Goal: Find specific page/section: Find specific page/section

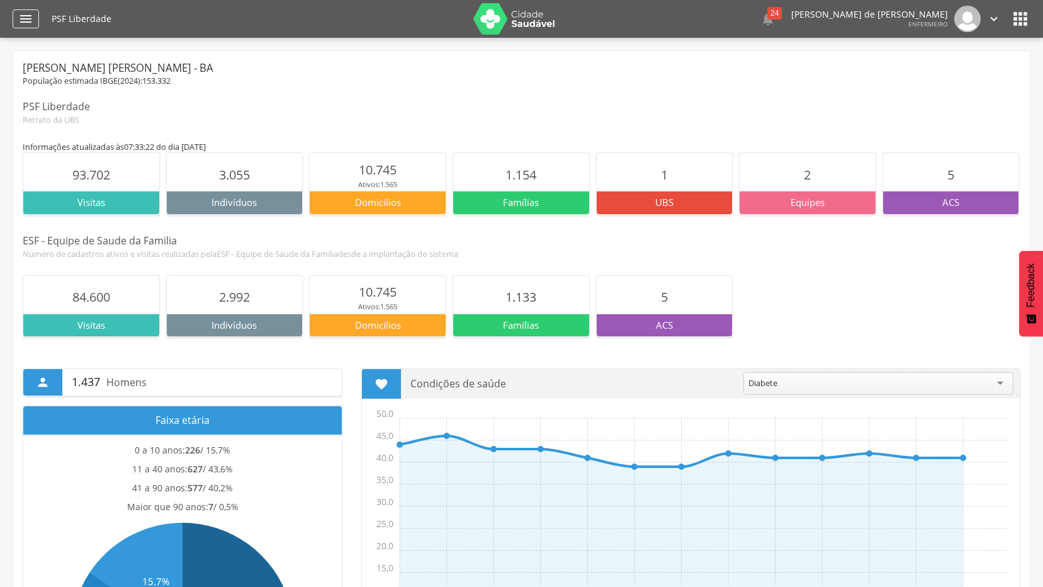
click at [22, 18] on icon "" at bounding box center [25, 18] width 15 height 15
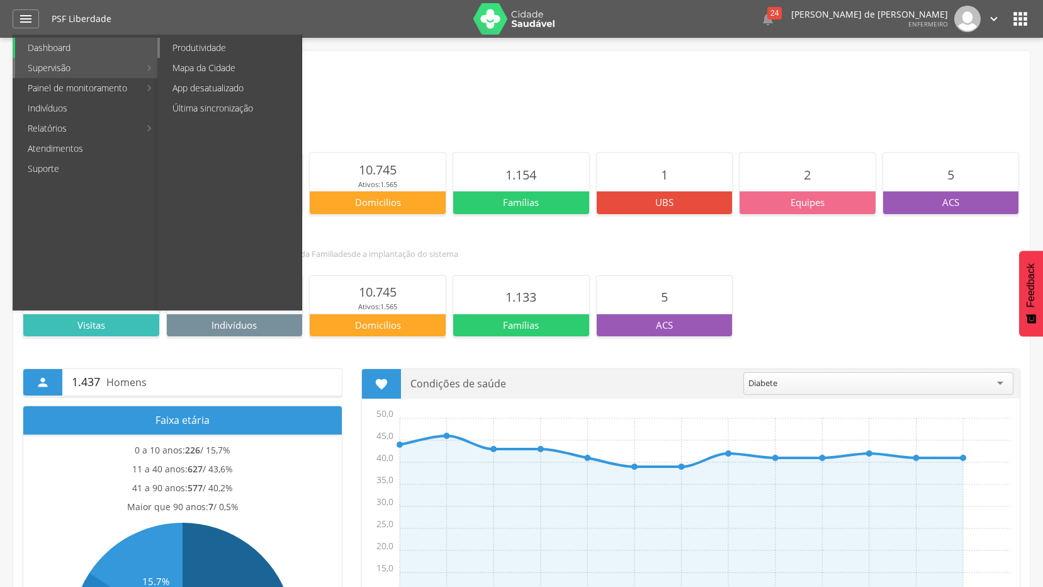
click at [201, 50] on link "Produtividade" at bounding box center [231, 48] width 142 height 20
type input "**********"
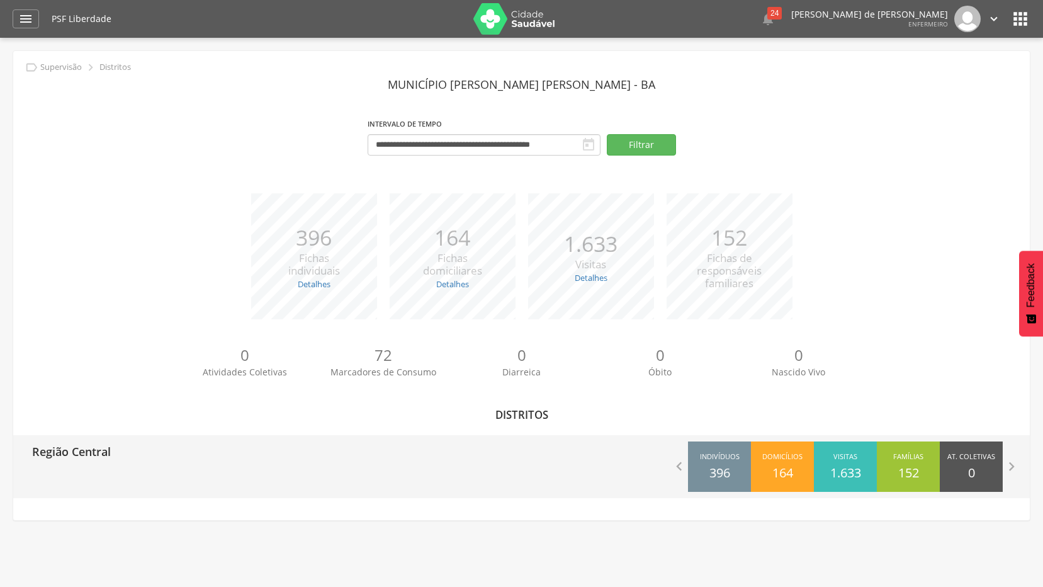
click at [100, 451] on p "Região Central" at bounding box center [71, 447] width 79 height 25
type input "**********"
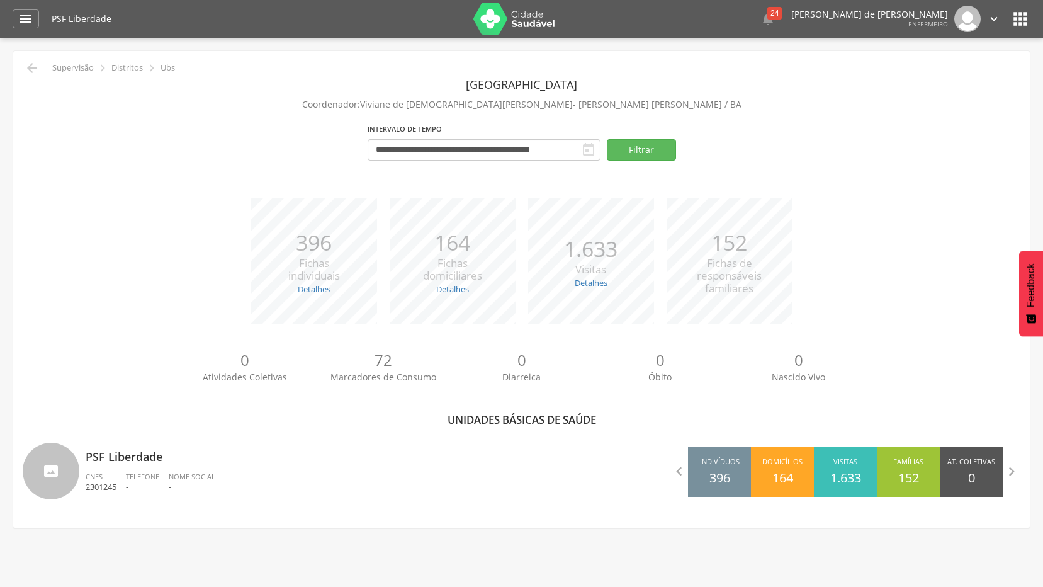
click at [100, 451] on p "PSF Liberdade" at bounding box center [299, 452] width 427 height 25
type input "**********"
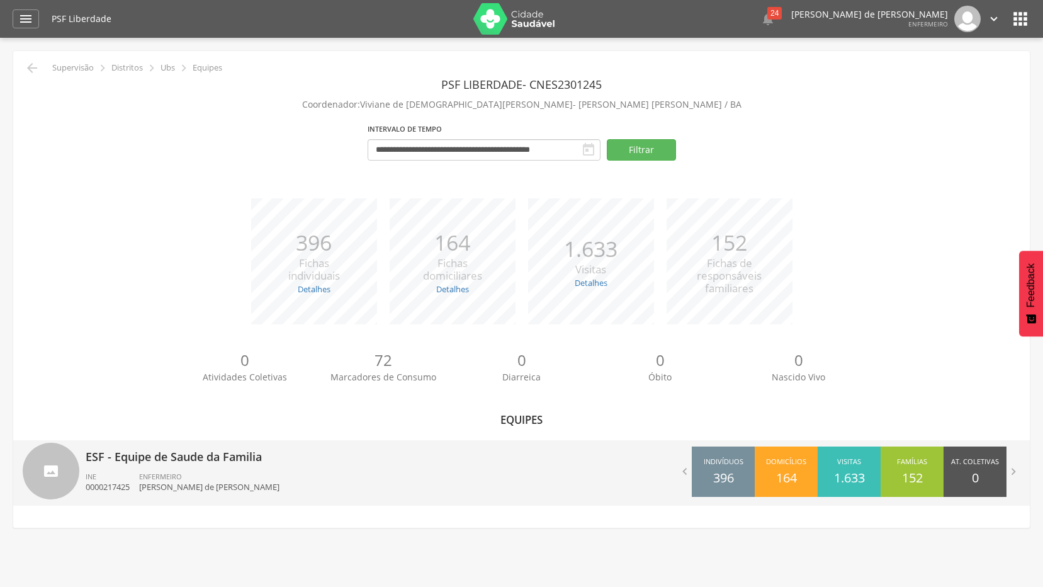
click at [106, 455] on p "ESF - Equipe de Saude da Familia" at bounding box center [299, 452] width 427 height 25
type input "**********"
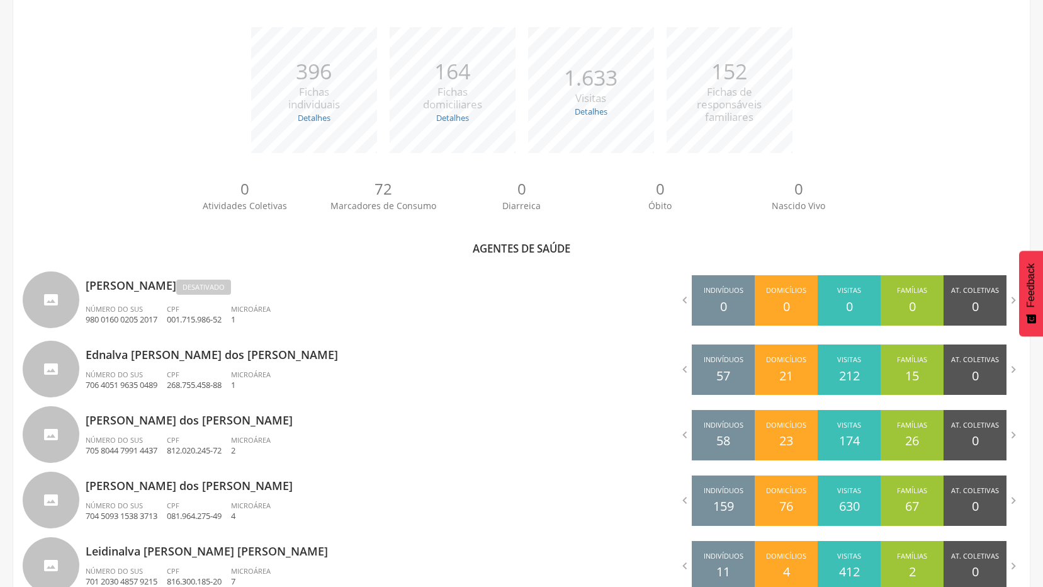
scroll to position [252, 0]
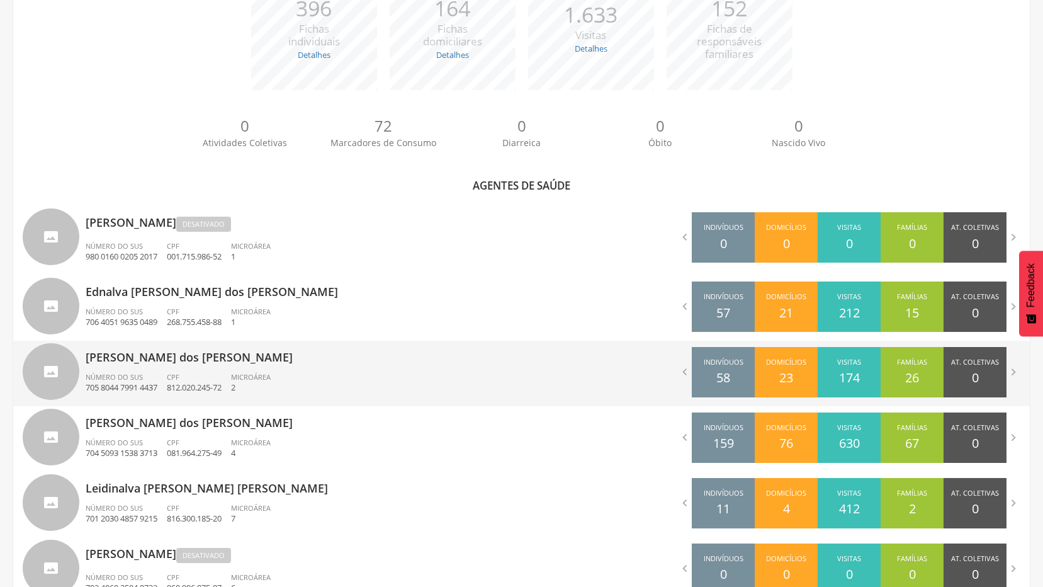
click at [152, 359] on p "[PERSON_NAME] dos [PERSON_NAME]" at bounding box center [299, 353] width 427 height 25
type input "**********"
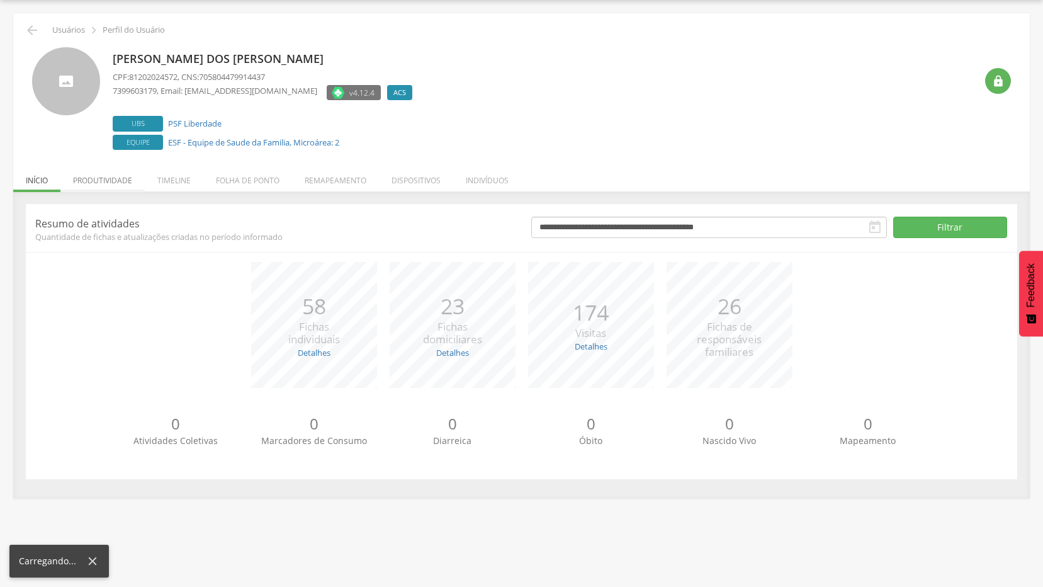
click at [109, 178] on li "Produtividade" at bounding box center [102, 177] width 84 height 30
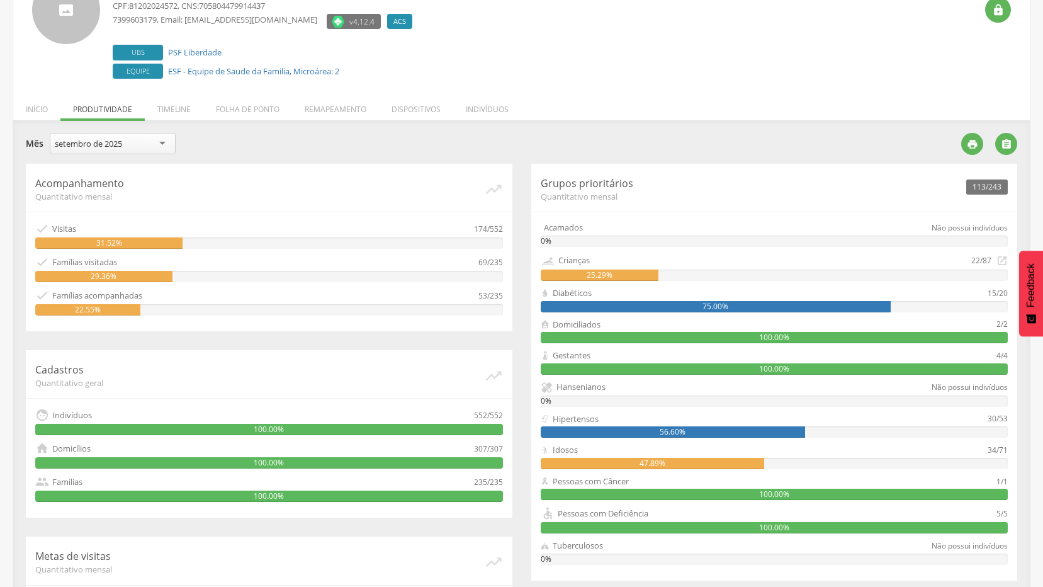
scroll to position [46, 0]
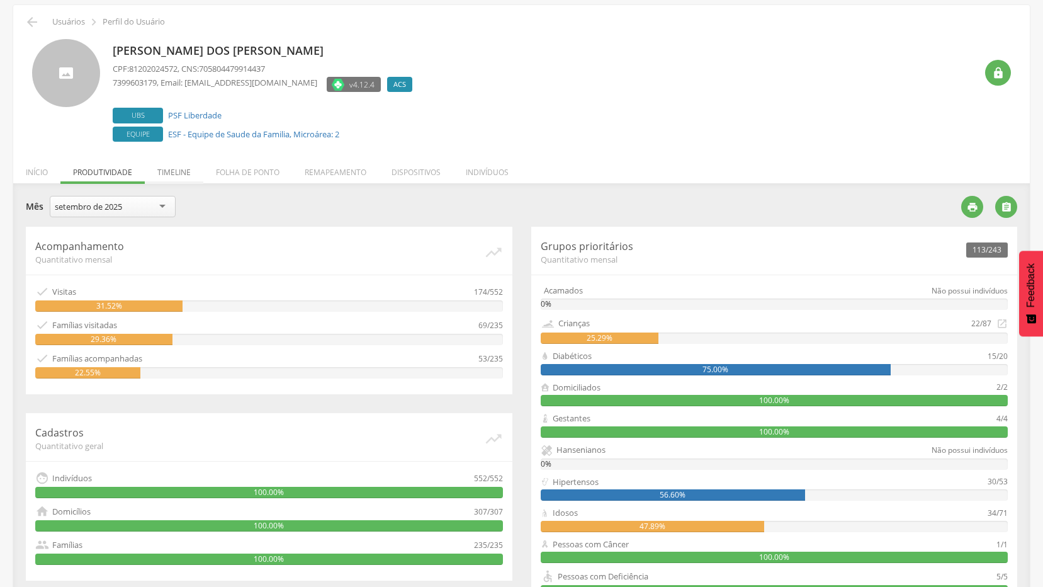
click at [167, 172] on li "Timeline" at bounding box center [174, 169] width 59 height 30
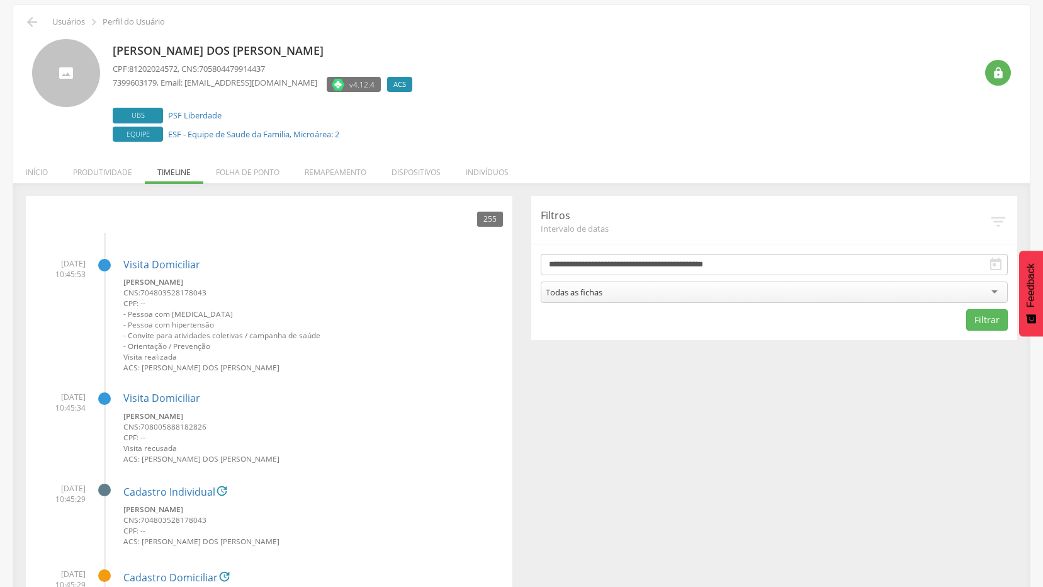
scroll to position [0, 0]
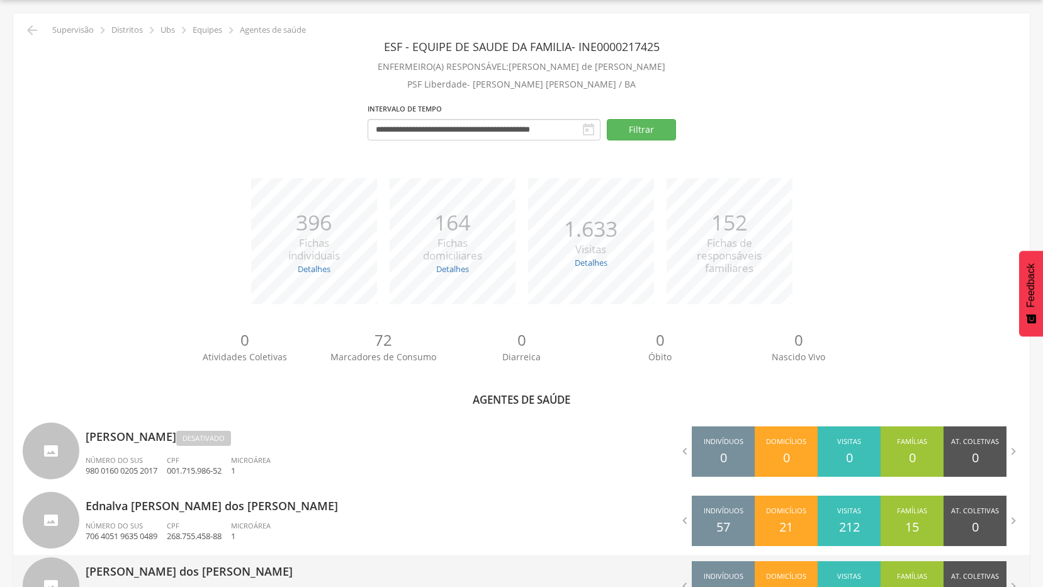
scroll to position [227, 0]
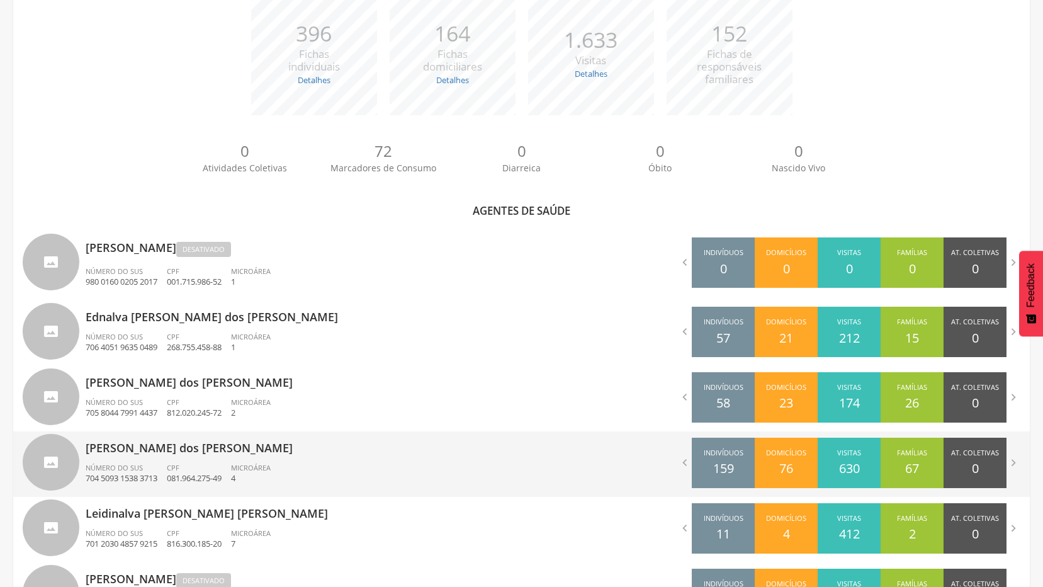
click at [179, 449] on p "[PERSON_NAME] dos [PERSON_NAME]" at bounding box center [299, 443] width 427 height 25
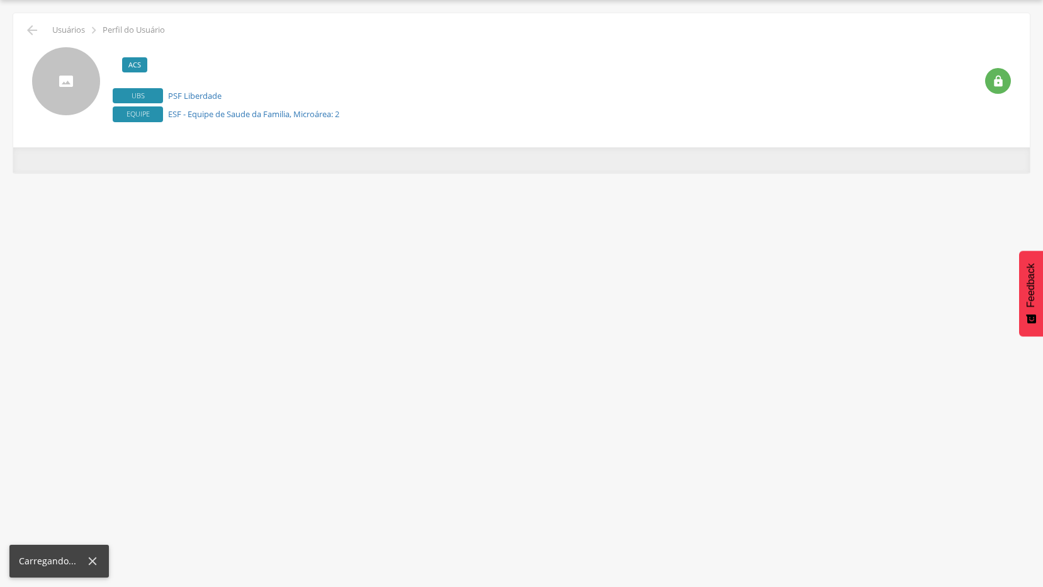
scroll to position [38, 0]
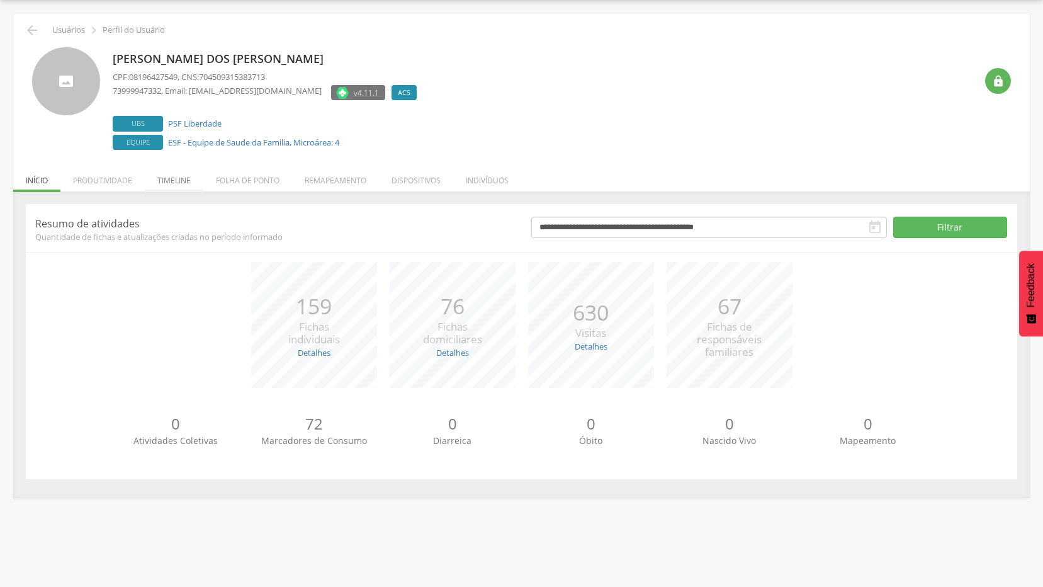
click at [174, 178] on li "Timeline" at bounding box center [174, 177] width 59 height 30
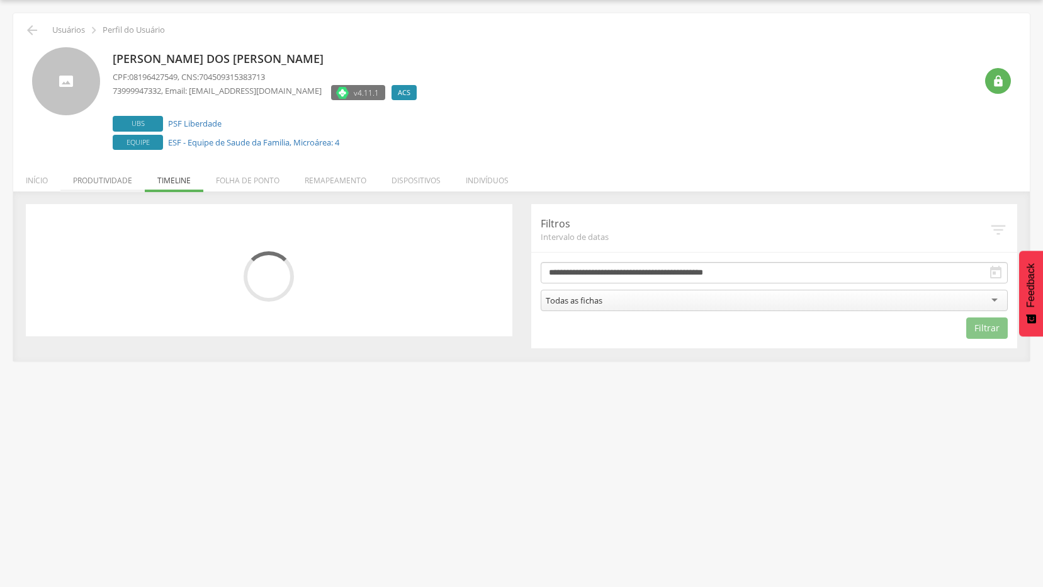
click at [113, 179] on li "Produtividade" at bounding box center [102, 177] width 84 height 30
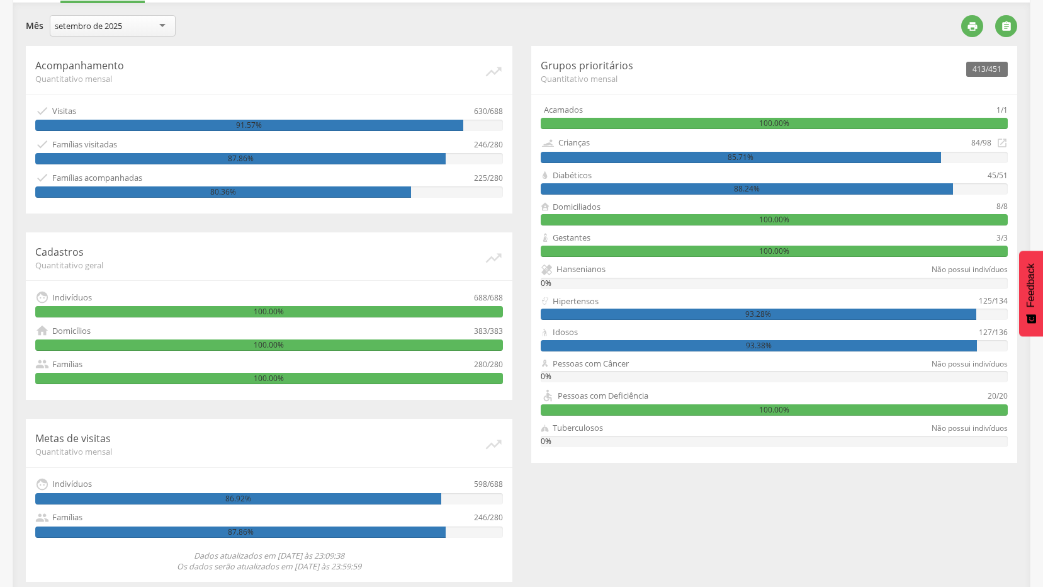
scroll to position [0, 0]
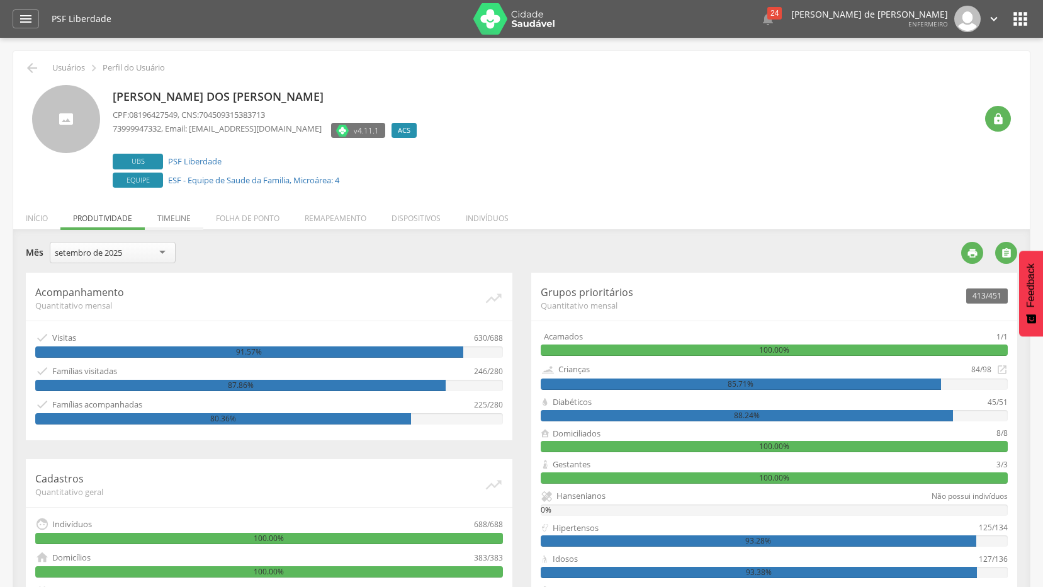
click at [176, 216] on li "Timeline" at bounding box center [174, 215] width 59 height 30
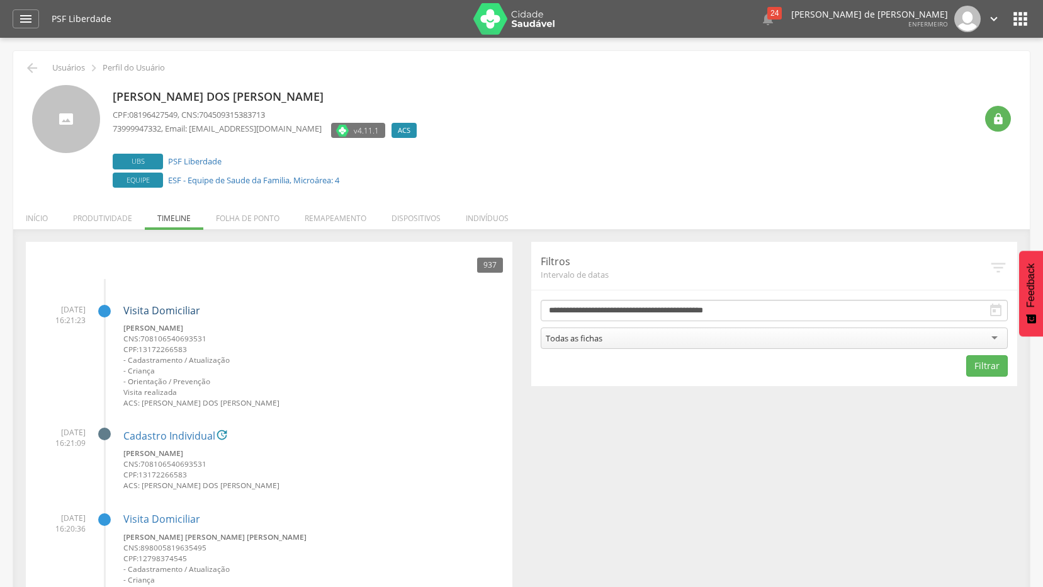
click at [161, 310] on link "Visita Domiciliar" at bounding box center [161, 310] width 77 height 14
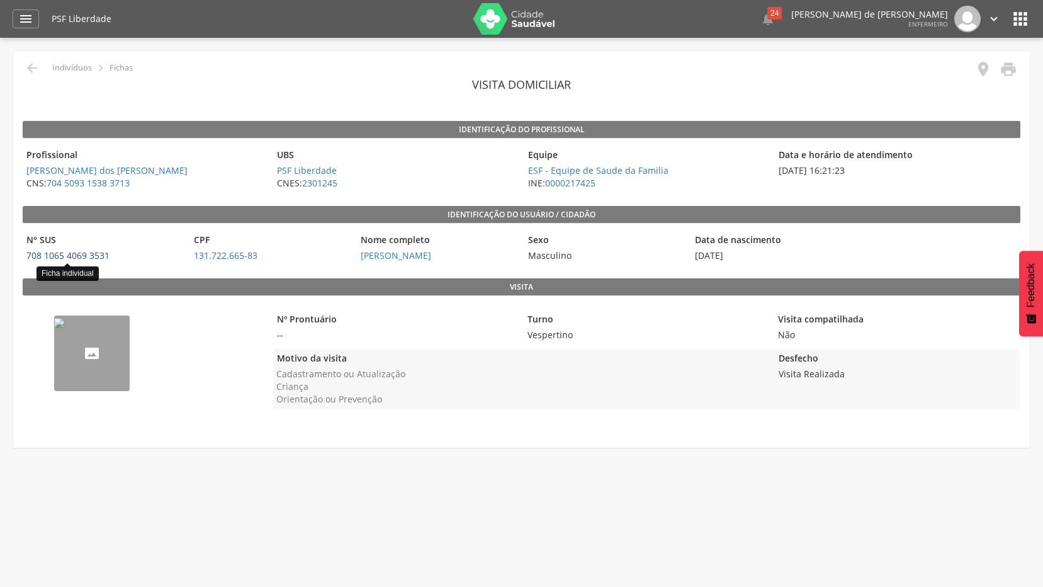
click at [57, 258] on link "708 1065 4069 3531" at bounding box center [67, 255] width 83 height 12
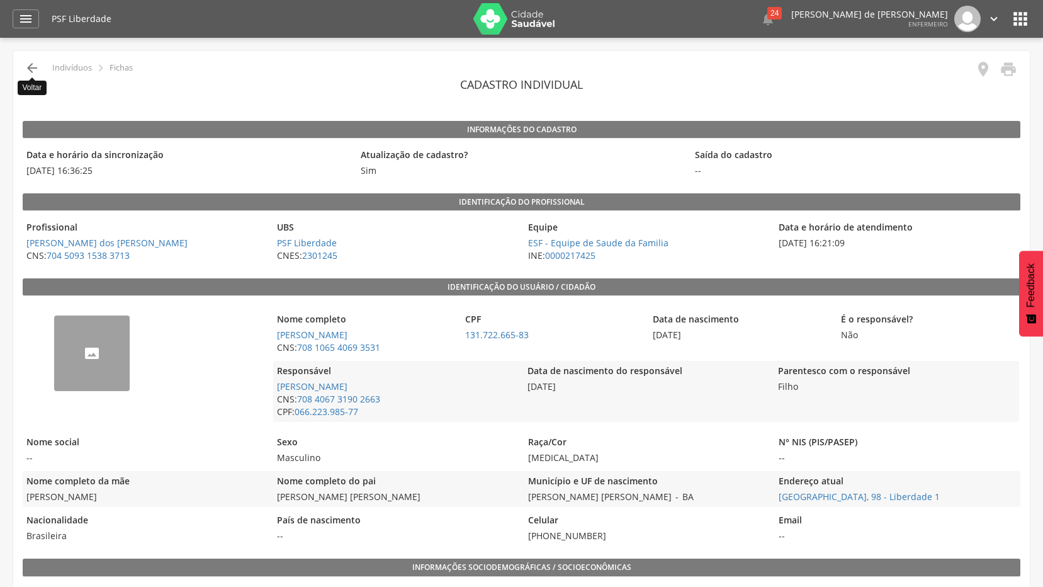
click at [30, 71] on icon "" at bounding box center [32, 67] width 15 height 15
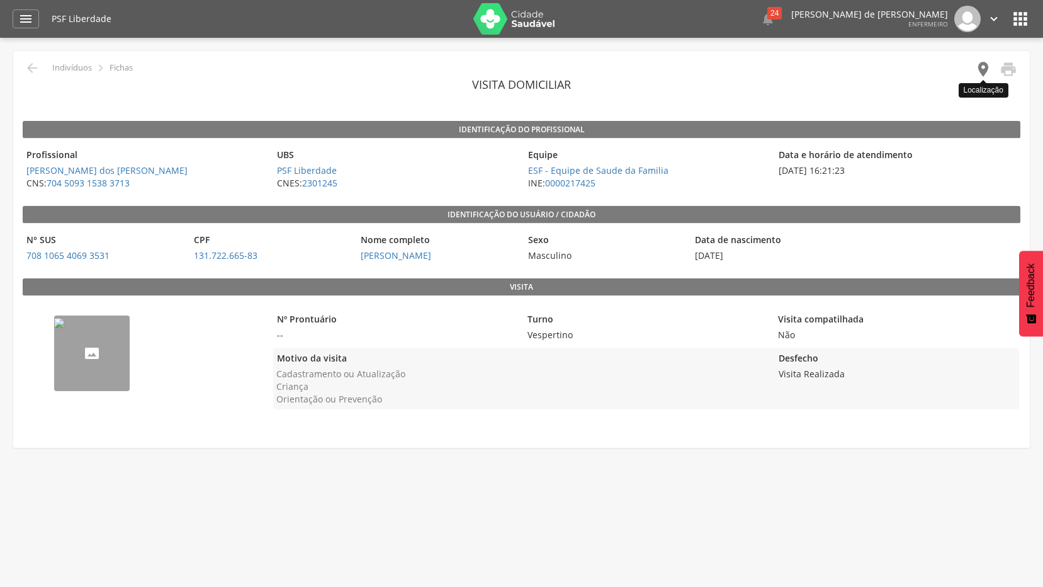
click at [980, 67] on icon "" at bounding box center [984, 69] width 18 height 18
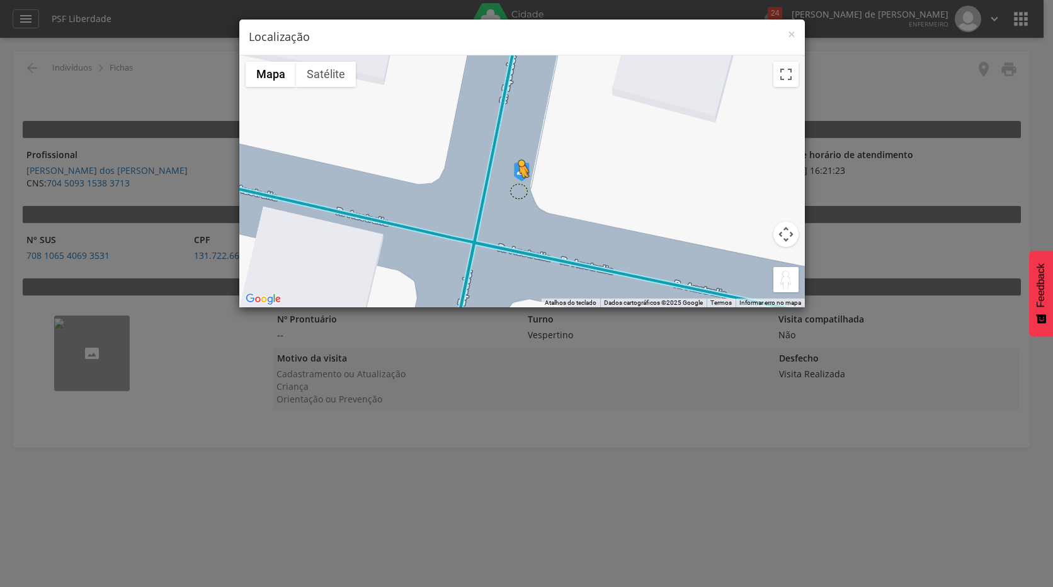
drag, startPoint x: 783, startPoint y: 281, endPoint x: 517, endPoint y: 189, distance: 280.9
click at [517, 189] on div "Pressione as teclas Alt + Enter para ativar o recurso de arrastar com o teclado…" at bounding box center [521, 181] width 565 height 252
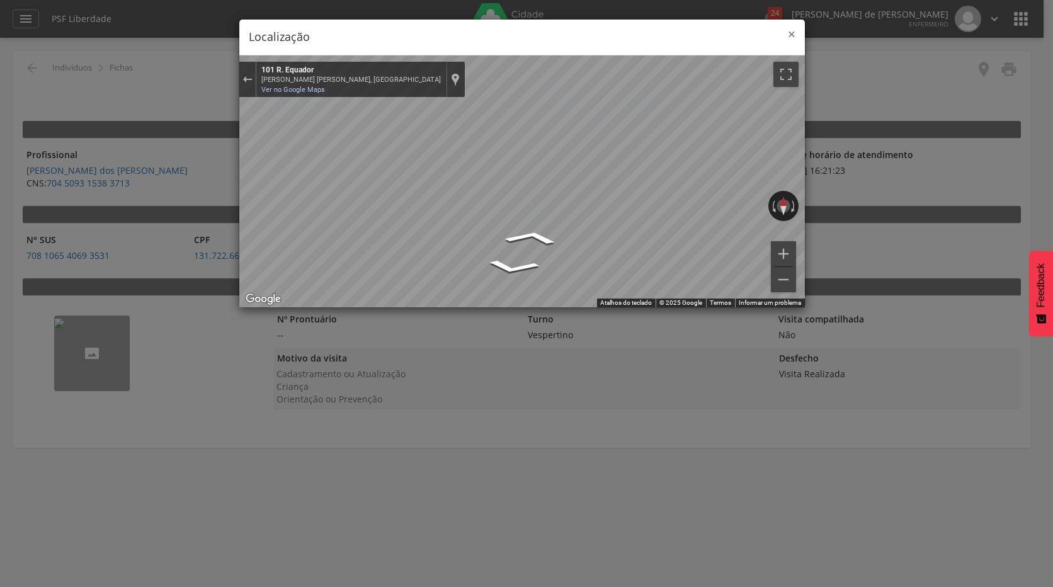
click at [790, 37] on span "×" at bounding box center [792, 34] width 8 height 18
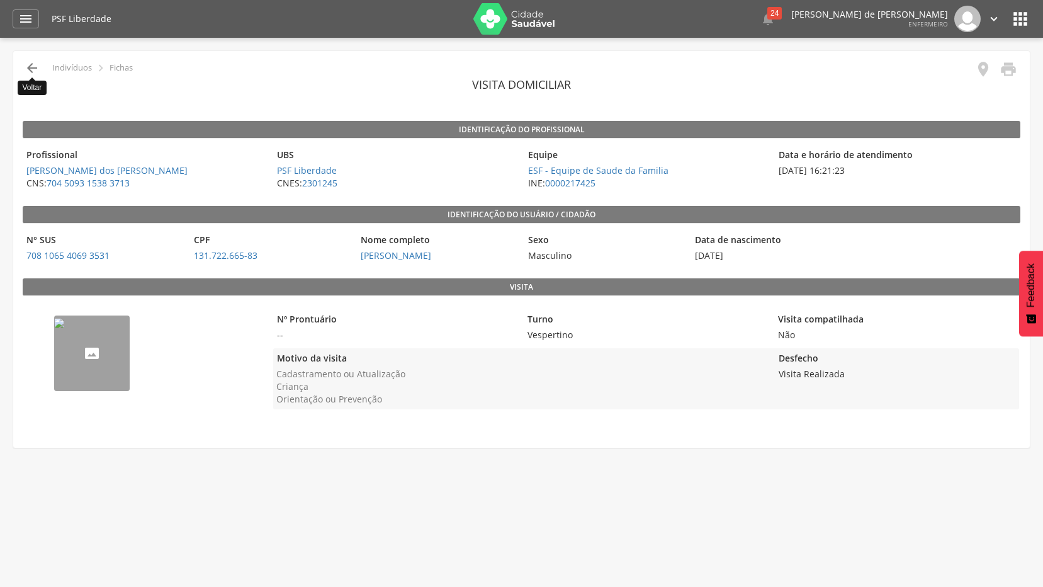
click at [35, 69] on icon "" at bounding box center [32, 67] width 15 height 15
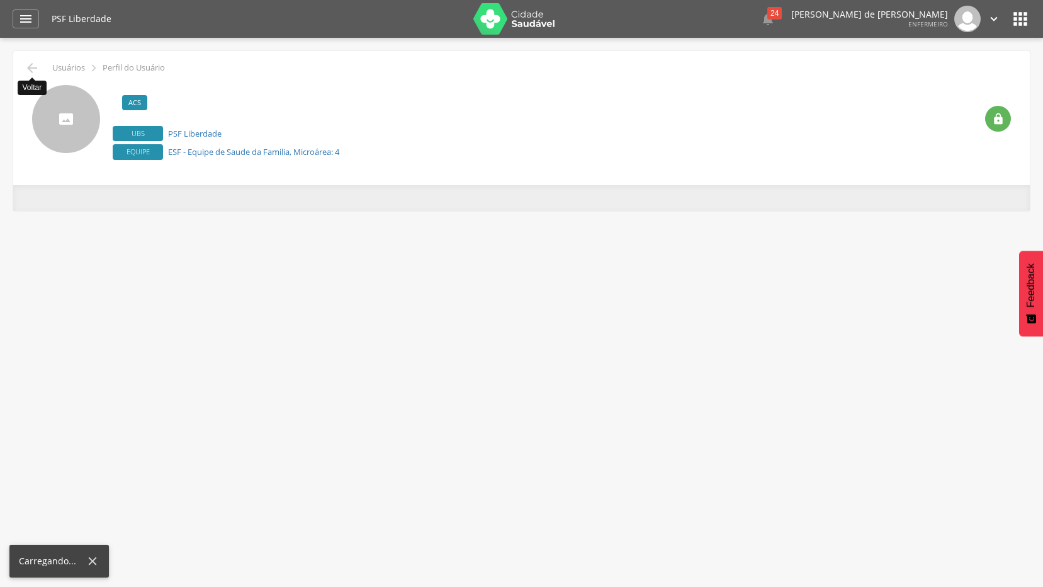
click at [35, 69] on icon "" at bounding box center [32, 67] width 15 height 15
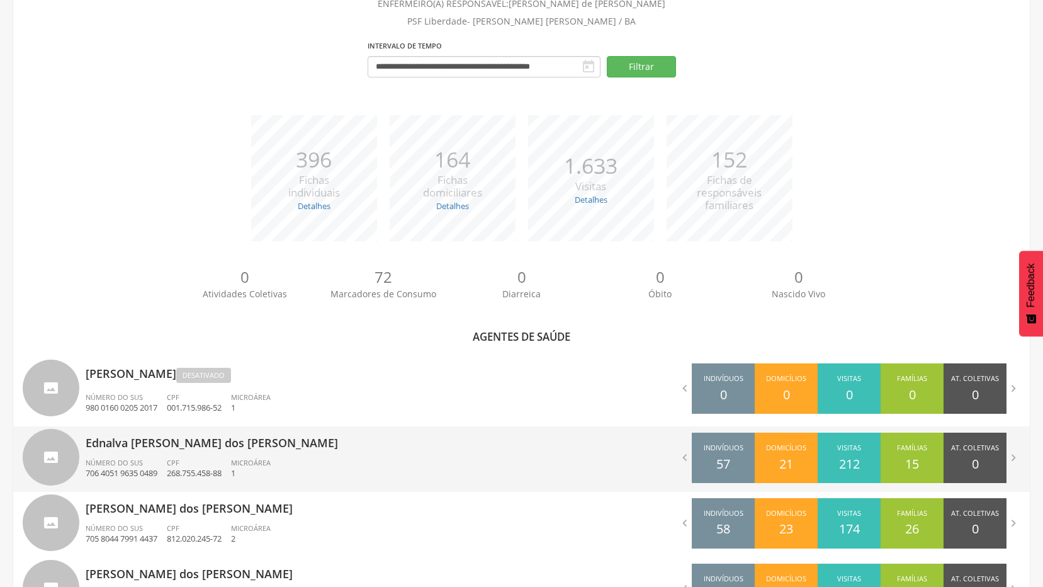
scroll to position [164, 0]
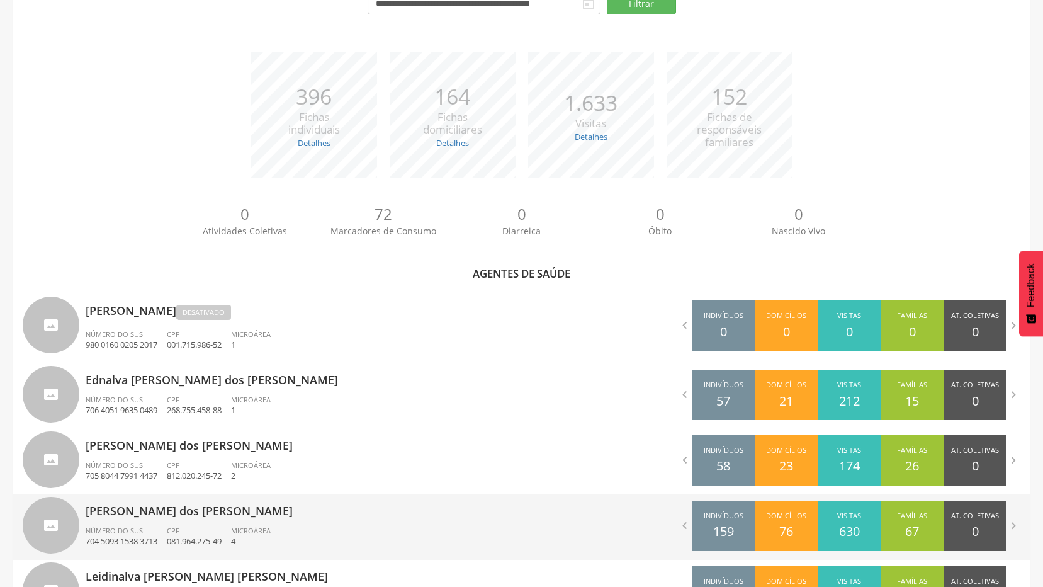
click at [150, 509] on p "[PERSON_NAME] dos [PERSON_NAME]" at bounding box center [299, 506] width 427 height 25
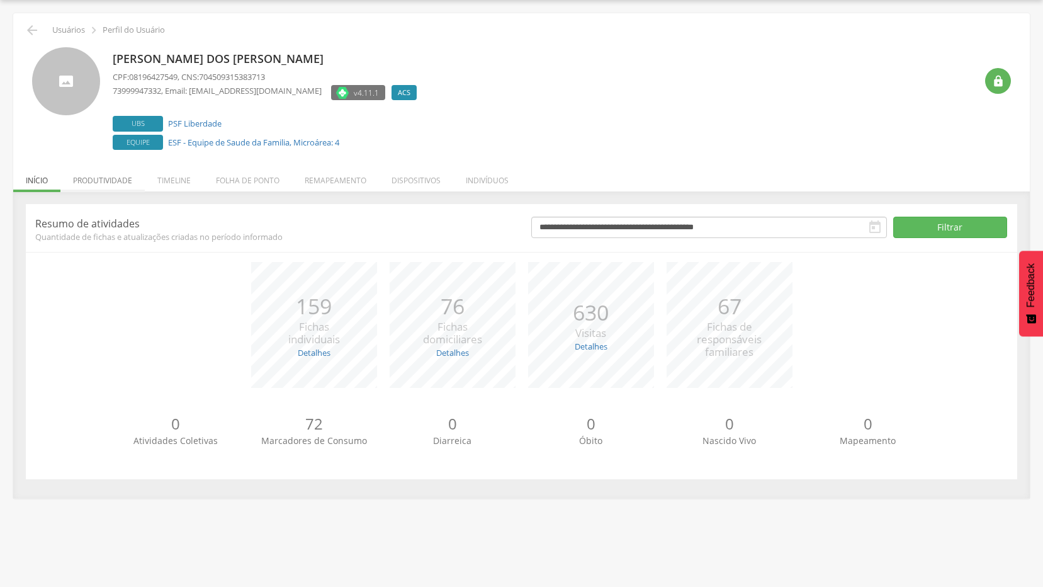
click at [103, 178] on li "Produtividade" at bounding box center [102, 177] width 84 height 30
